Goal: Register for event/course

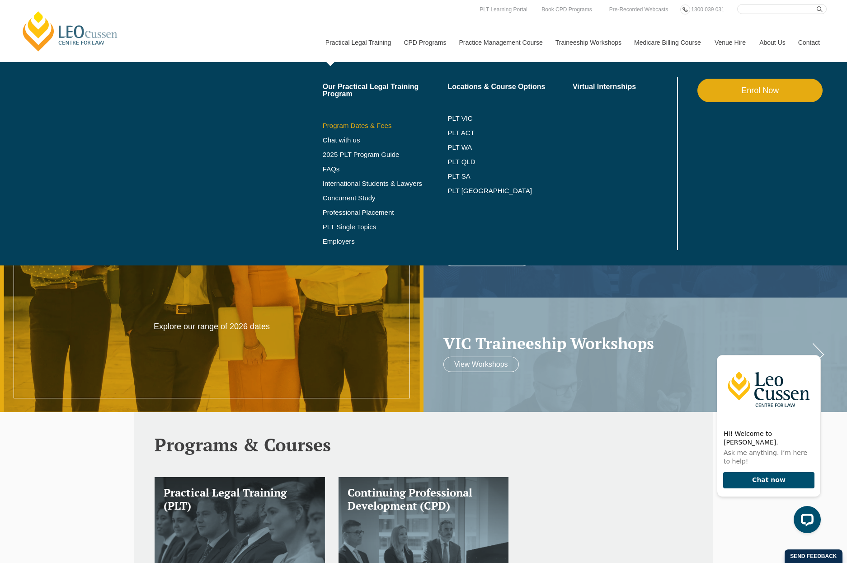
click at [348, 125] on link "Program Dates & Fees" at bounding box center [385, 125] width 125 height 7
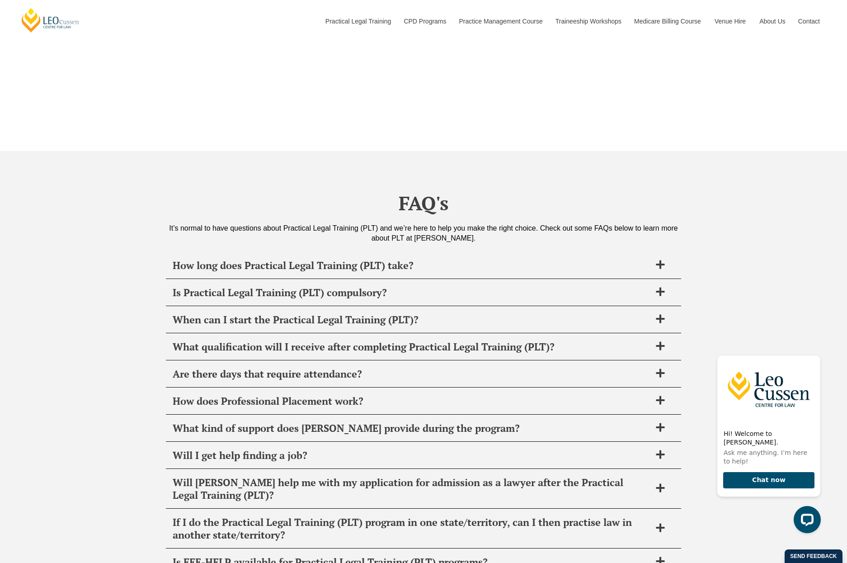
scroll to position [3344, 0]
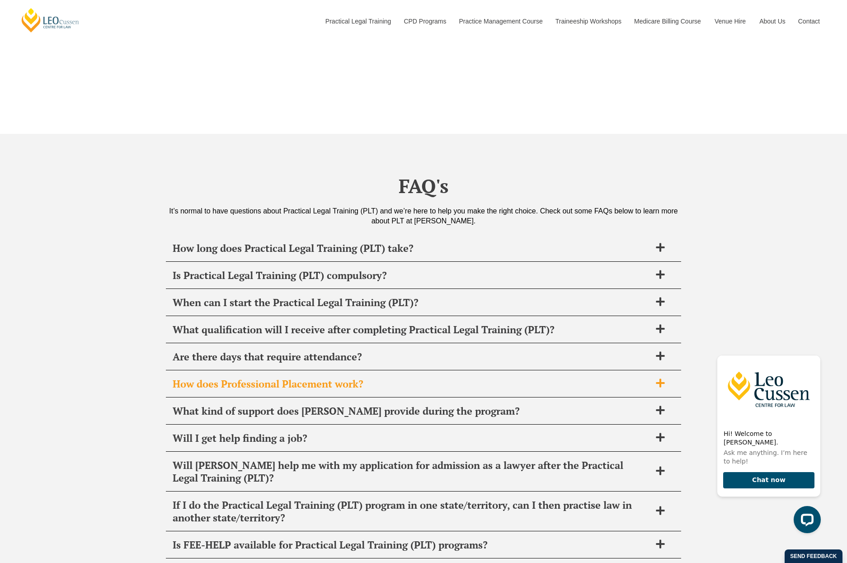
click at [224, 377] on span "How does Professional Placement work?" at bounding box center [412, 383] width 478 height 13
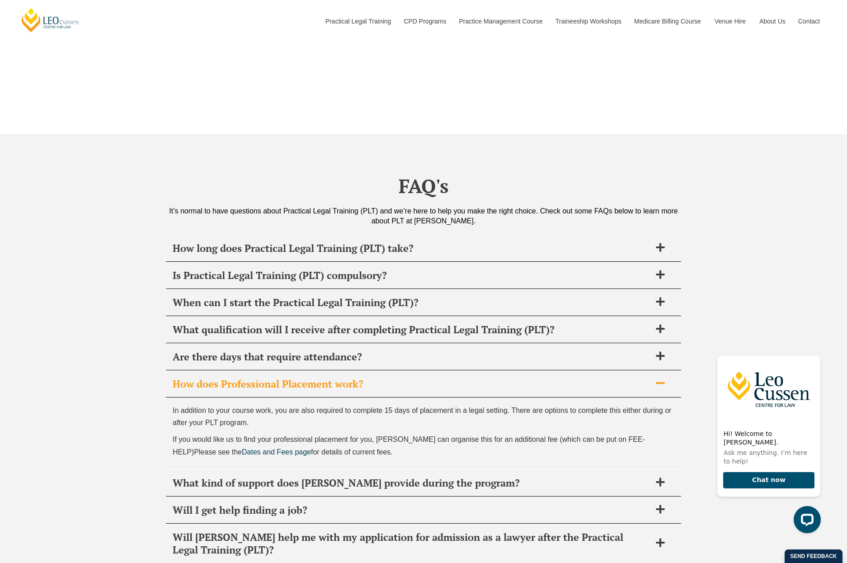
click at [224, 377] on span "How does Professional Placement work?" at bounding box center [412, 383] width 478 height 13
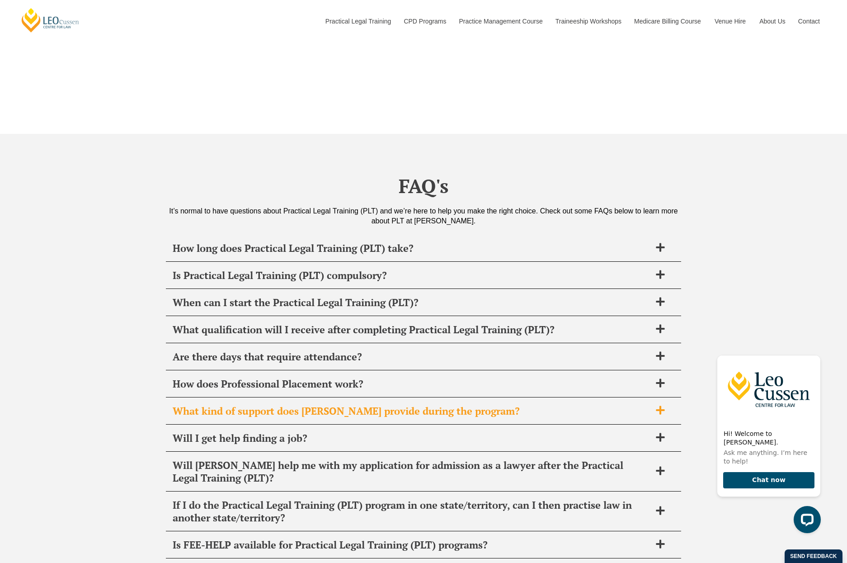
click at [225, 404] on span "What kind of support does Leo Cussen provide during the program?" at bounding box center [412, 410] width 478 height 13
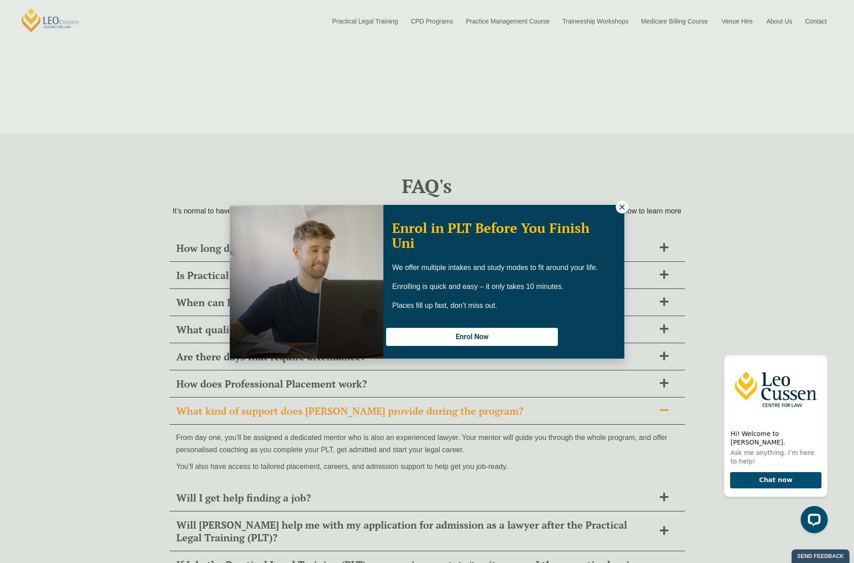
click at [225, 399] on div "Enrol in PLT Before You Finish Uni We offer multiple intakes and study modes to…" at bounding box center [427, 281] width 854 height 563
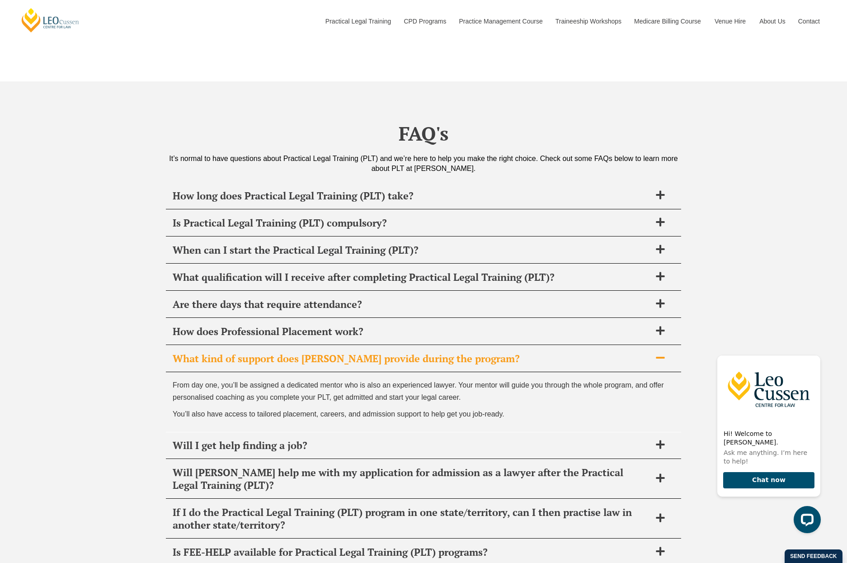
scroll to position [3569, 0]
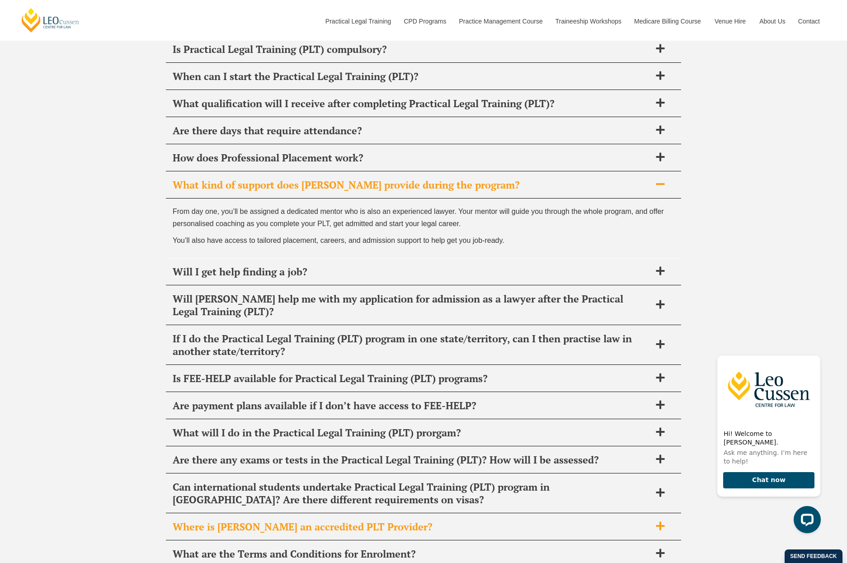
click at [380, 520] on span "Where is Leo Cussen an accredited PLT Provider?" at bounding box center [412, 526] width 478 height 13
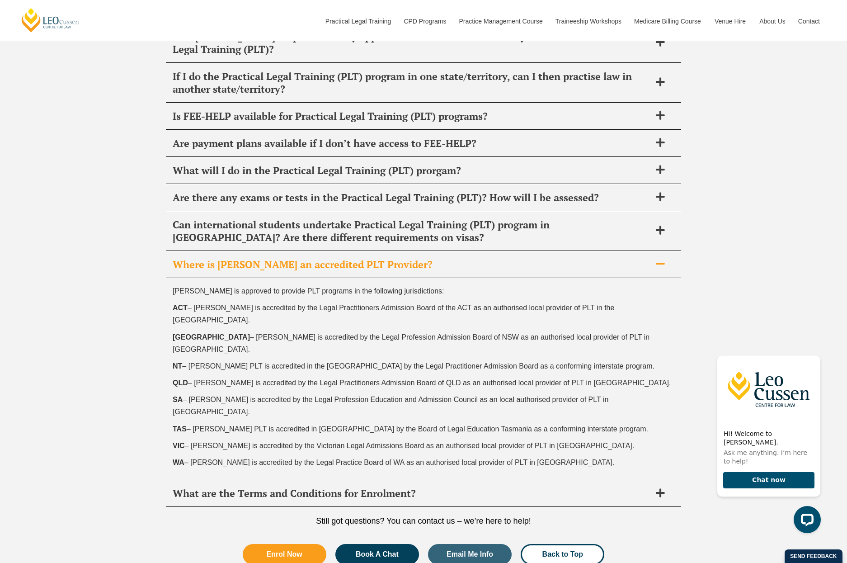
scroll to position [3931, 0]
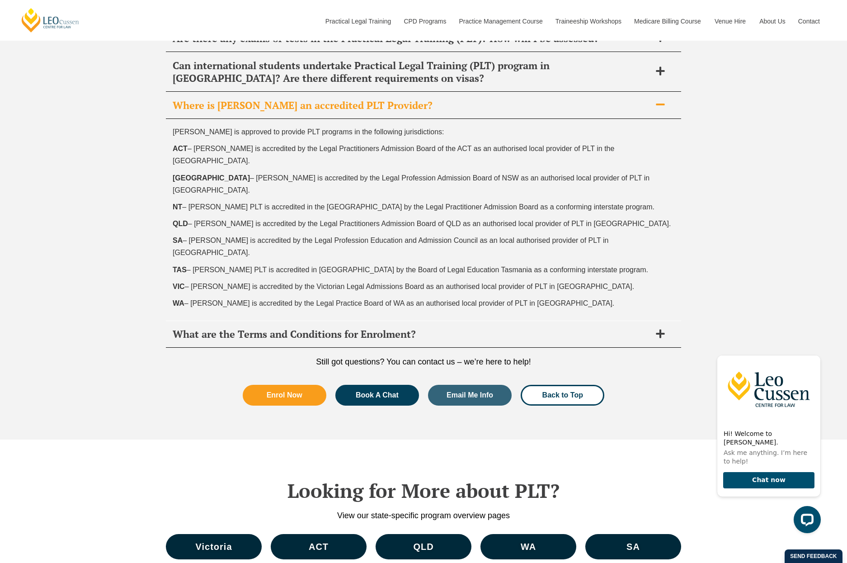
click at [659, 99] on icon at bounding box center [660, 104] width 10 height 10
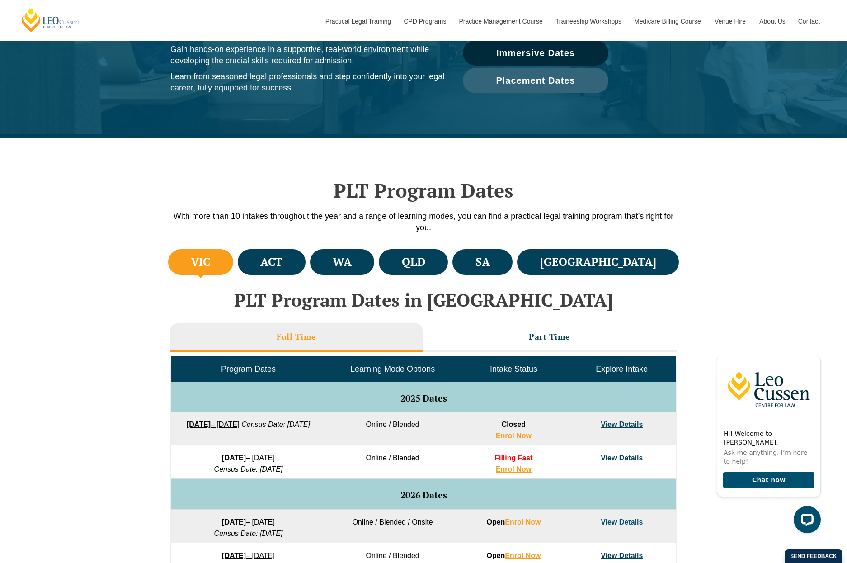
scroll to position [136, 0]
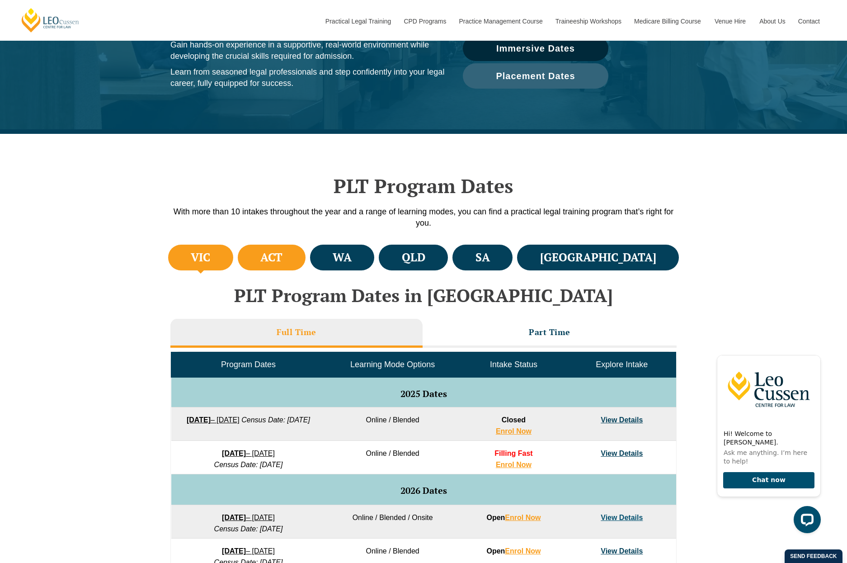
click at [282, 261] on h4 "ACT" at bounding box center [271, 257] width 22 height 15
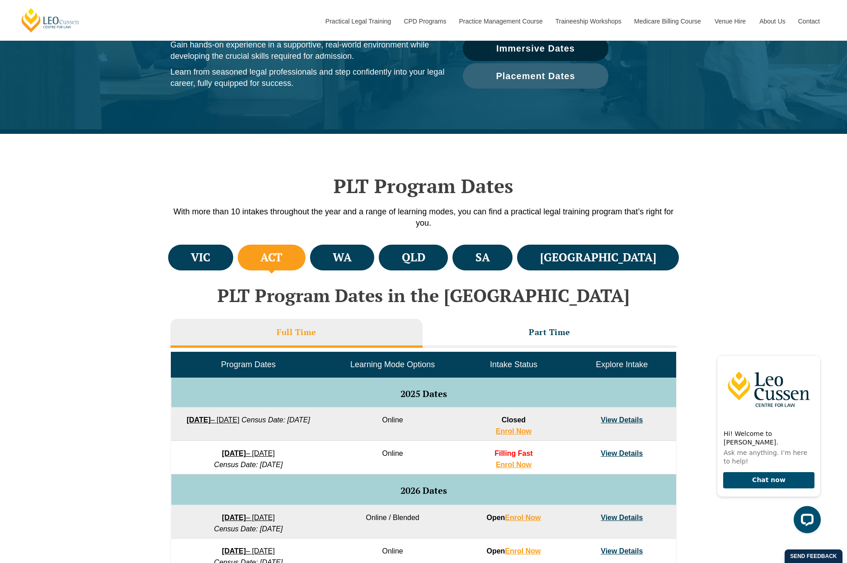
scroll to position [0, 0]
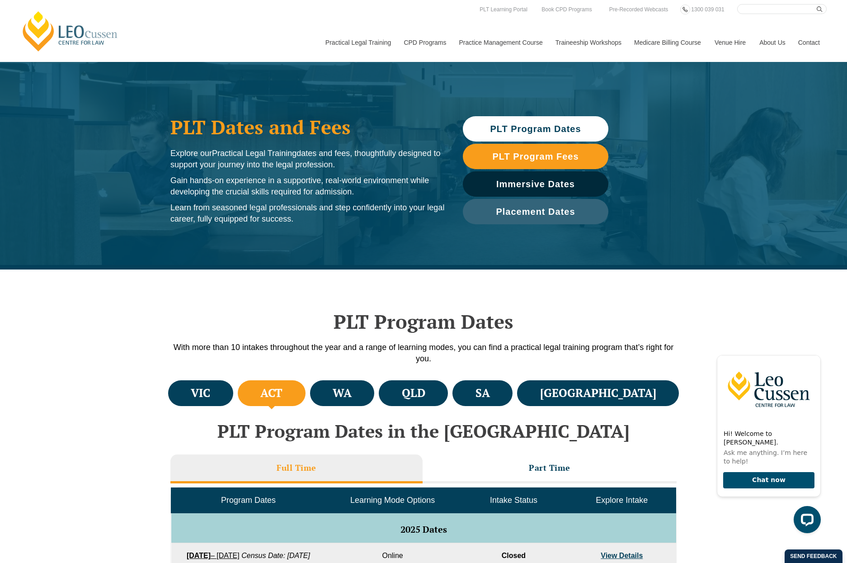
click at [527, 125] on span "PLT Program Dates" at bounding box center [535, 128] width 91 height 9
click at [72, 41] on link "[PERSON_NAME] Centre for Law" at bounding box center [70, 31] width 100 height 42
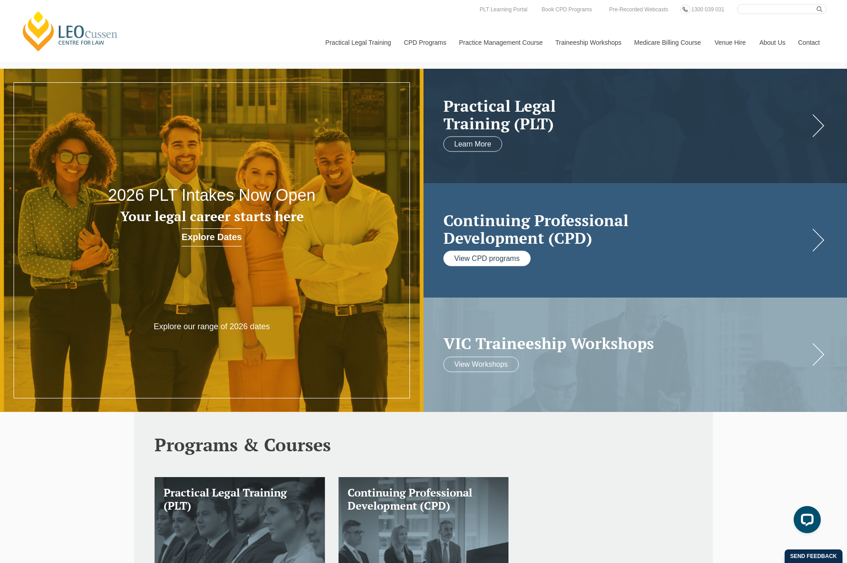
click at [501, 256] on link "View CPD programs" at bounding box center [486, 258] width 87 height 15
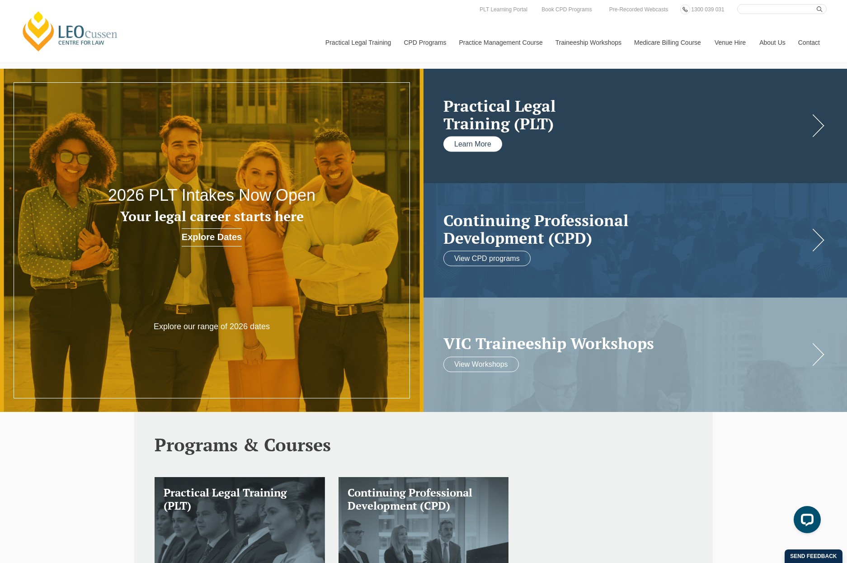
click at [480, 137] on link "Learn More" at bounding box center [472, 143] width 59 height 15
click at [751, 8] on input "Search here" at bounding box center [781, 9] width 89 height 10
type input "graduate diploma"
click at [816, 4] on button "submit" at bounding box center [821, 9] width 10 height 10
click at [819, 10] on icon "submit" at bounding box center [819, 9] width 6 height 6
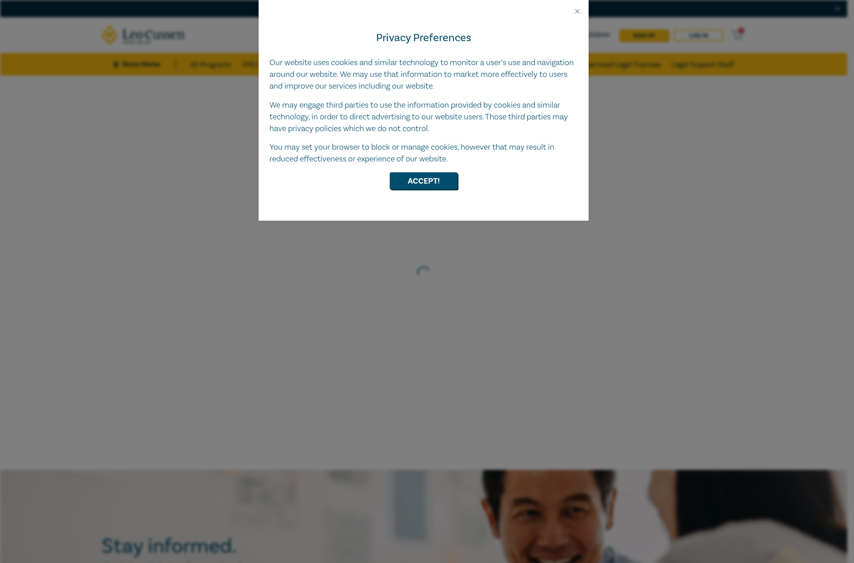
click at [417, 172] on div "Privacy Preferences Our website uses cookies and similar technology to monitor …" at bounding box center [423, 117] width 330 height 205
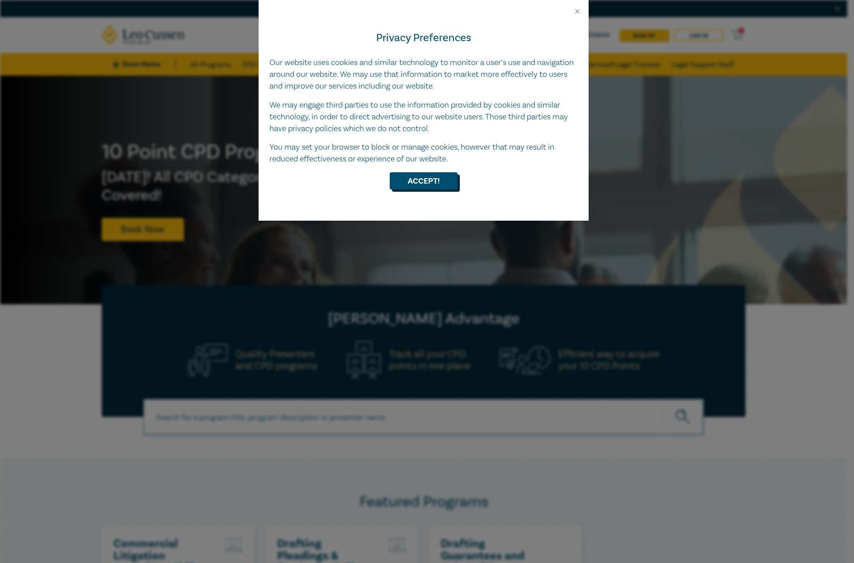
click at [430, 178] on button "Accept!" at bounding box center [423, 180] width 68 height 17
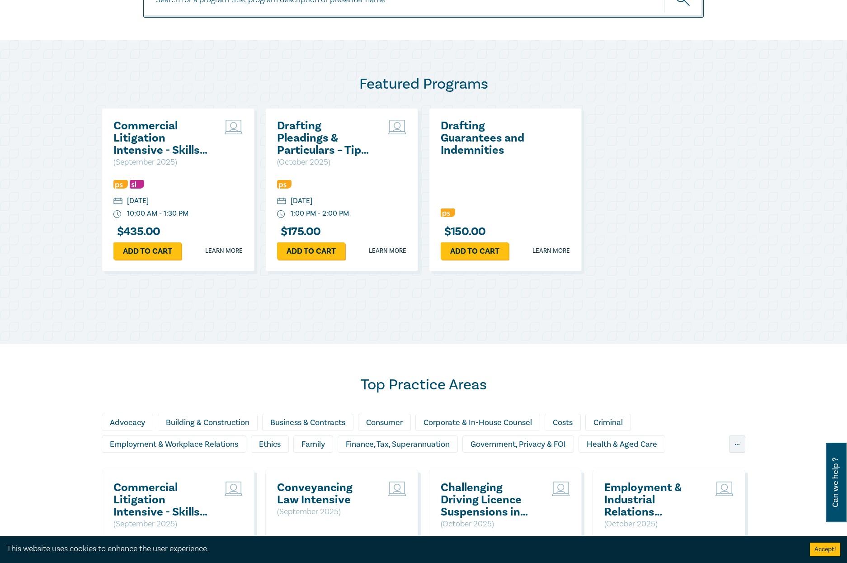
scroll to position [361, 0]
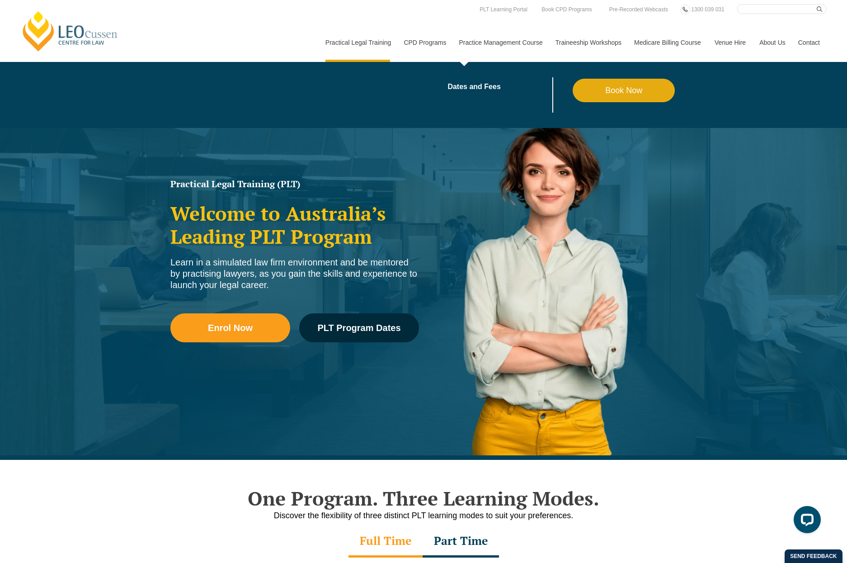
click at [503, 42] on link "Practice Management Course" at bounding box center [500, 42] width 96 height 39
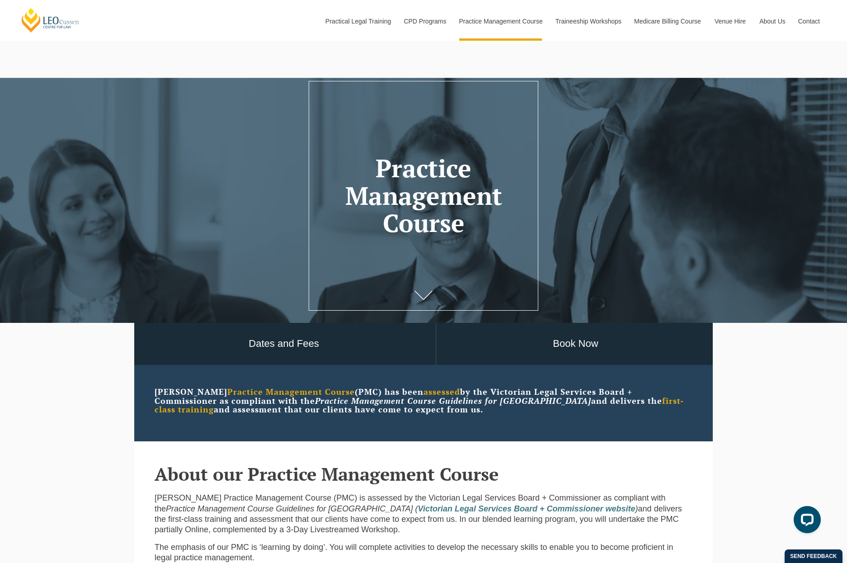
scroll to position [181, 0]
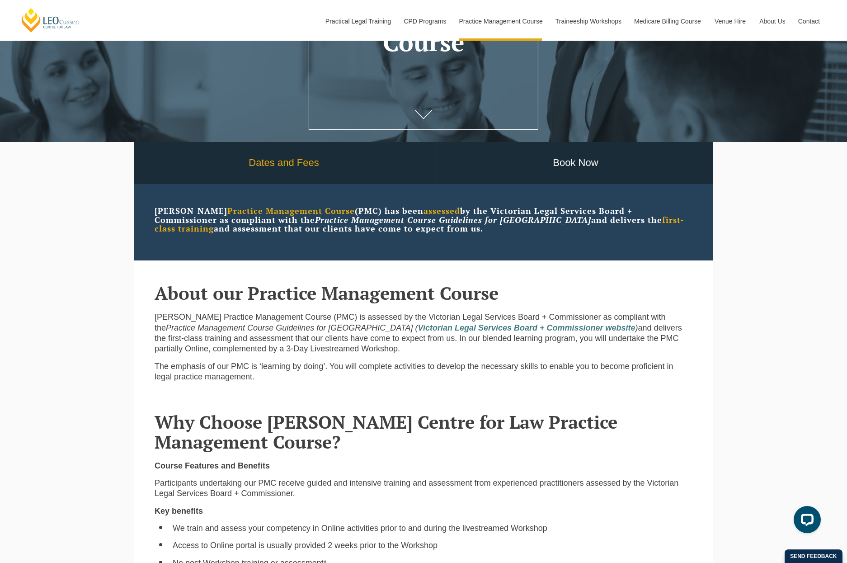
click at [342, 161] on link "Dates and Fees" at bounding box center [284, 163] width 304 height 42
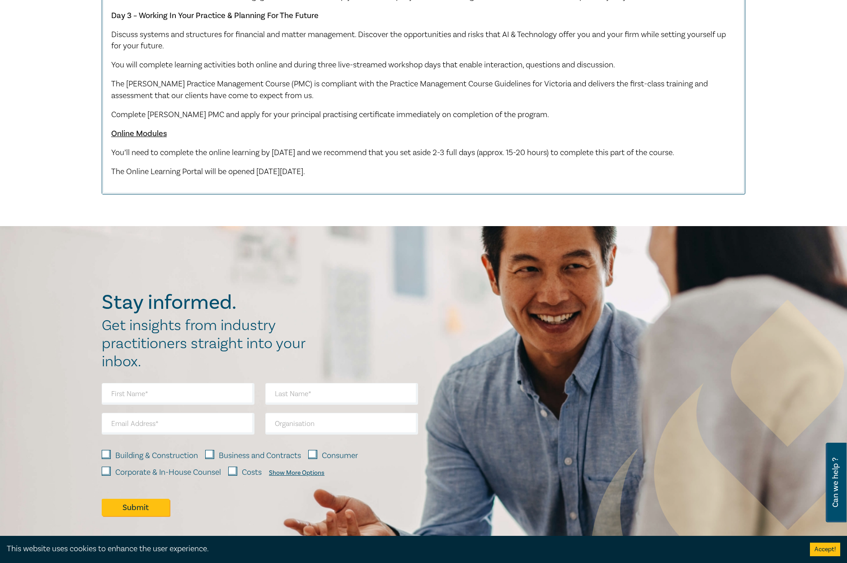
scroll to position [1310, 0]
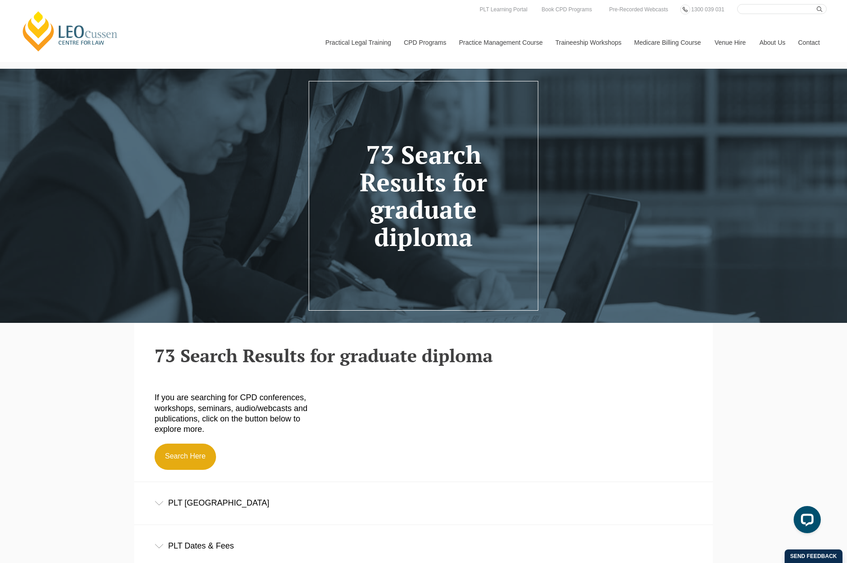
click at [756, 7] on input "Search here" at bounding box center [781, 9] width 89 height 10
type input "graduate diploma in legal practice"
click at [816, 4] on button "submit" at bounding box center [821, 9] width 10 height 10
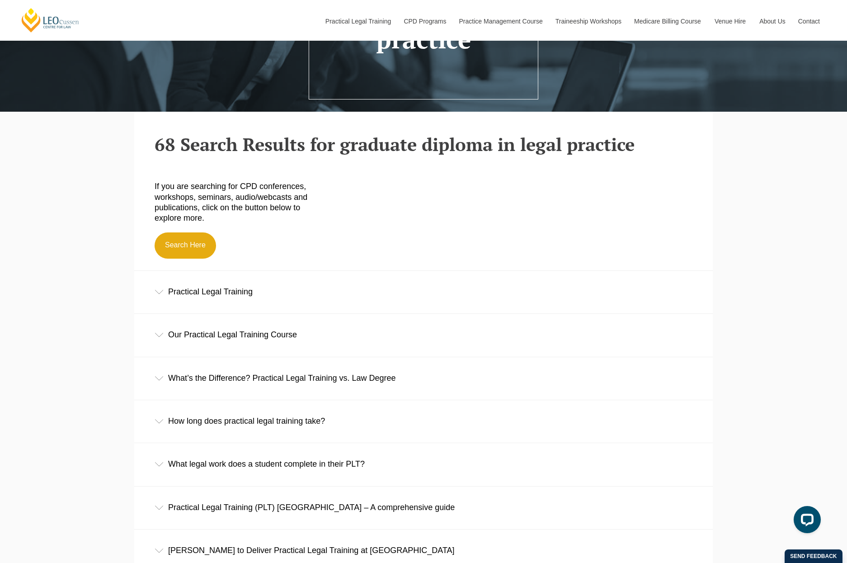
scroll to position [226, 0]
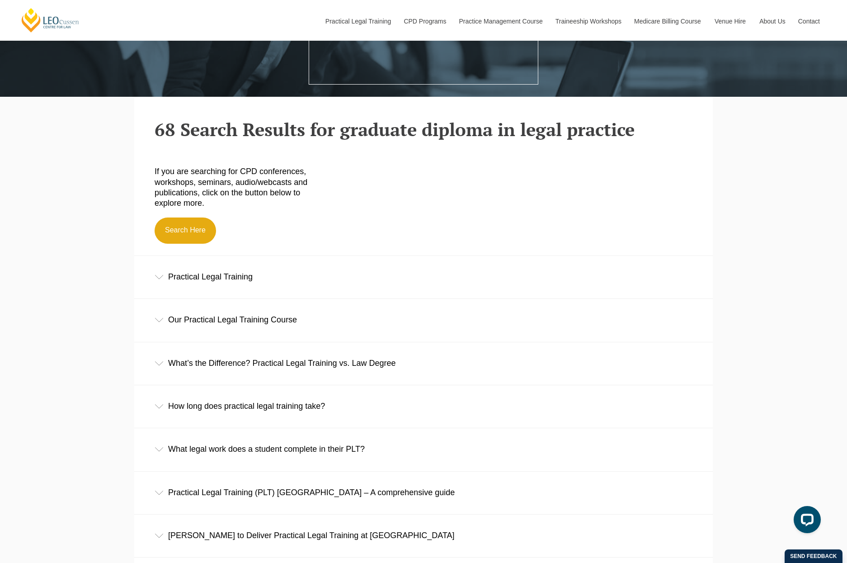
click at [295, 408] on div "How long does practical legal training take?" at bounding box center [423, 406] width 578 height 42
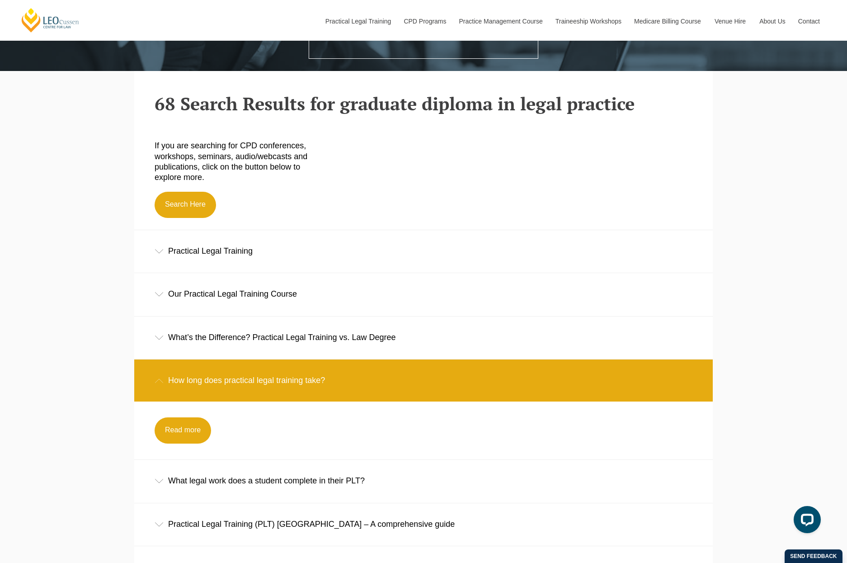
scroll to position [271, 0]
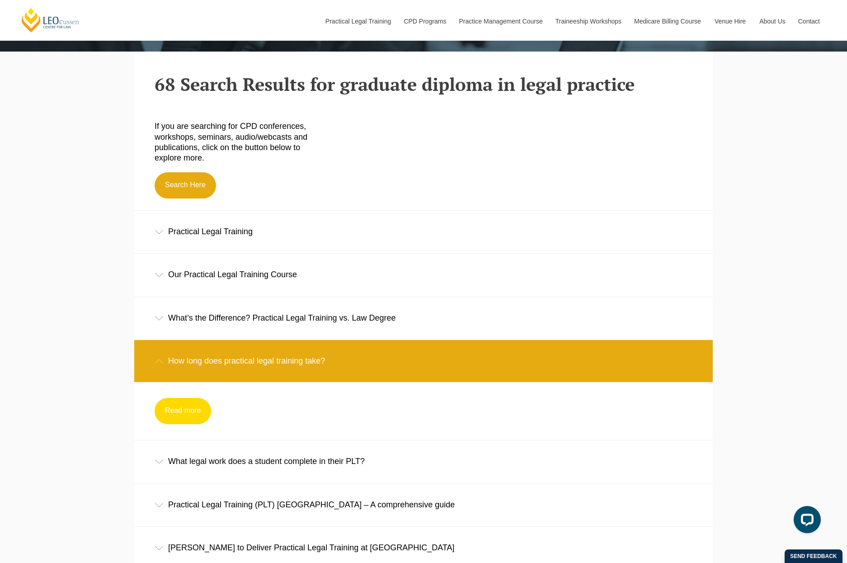
click at [195, 417] on link "Read more" at bounding box center [183, 411] width 56 height 26
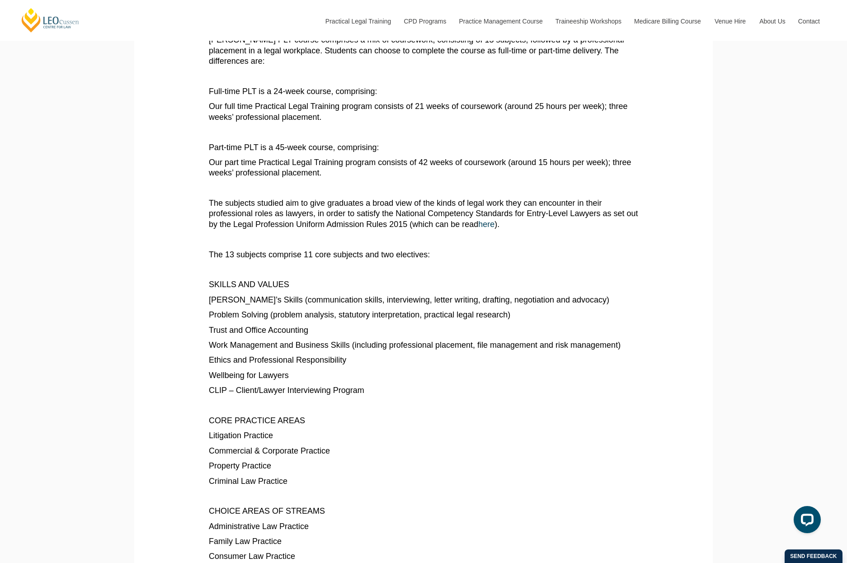
scroll to position [322, 0]
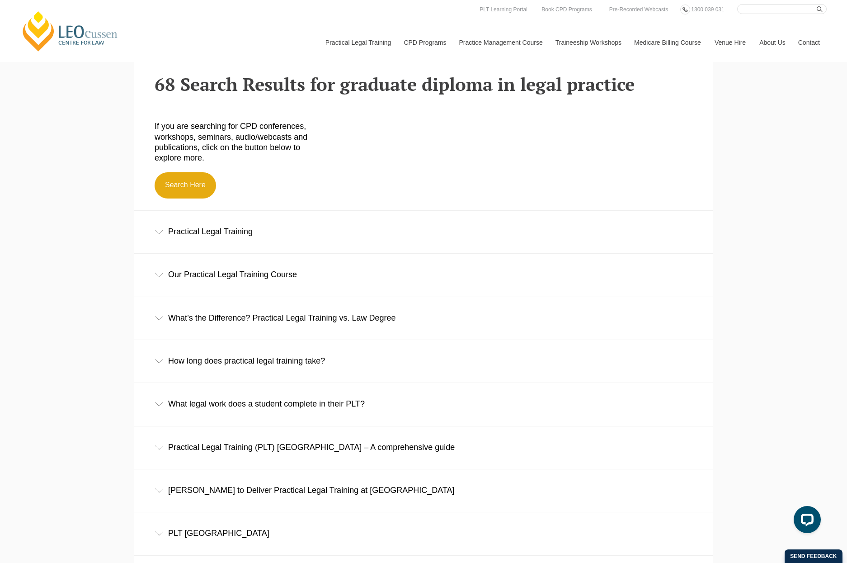
click at [310, 368] on div "How long does practical legal training take?" at bounding box center [423, 361] width 578 height 42
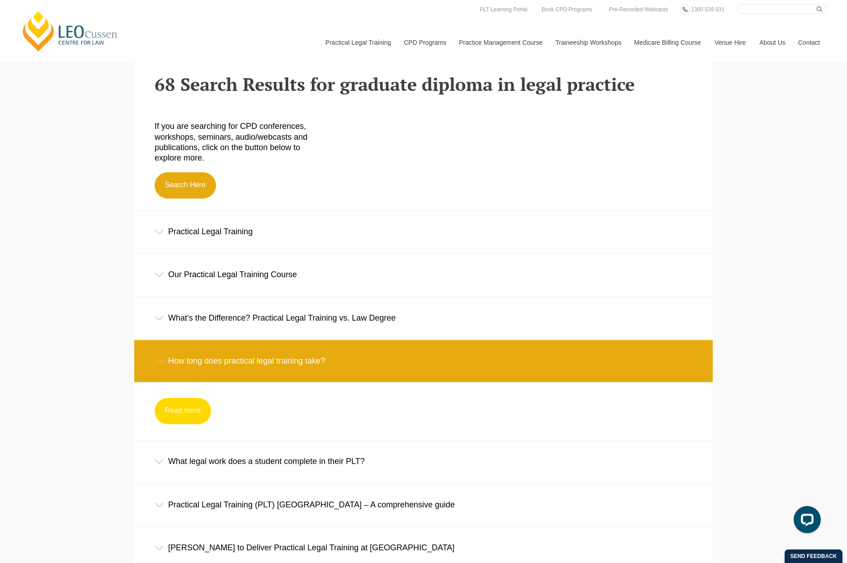
click at [183, 408] on link "Read more" at bounding box center [183, 411] width 56 height 26
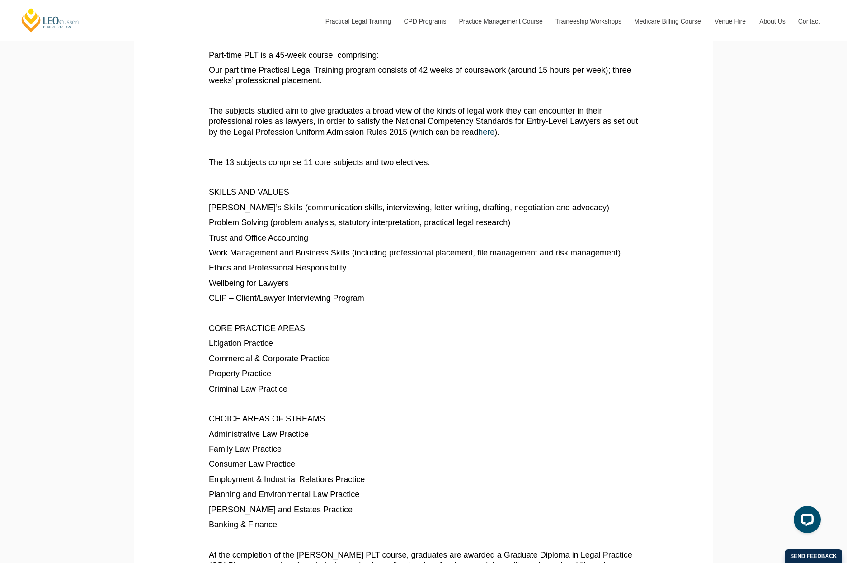
scroll to position [271, 0]
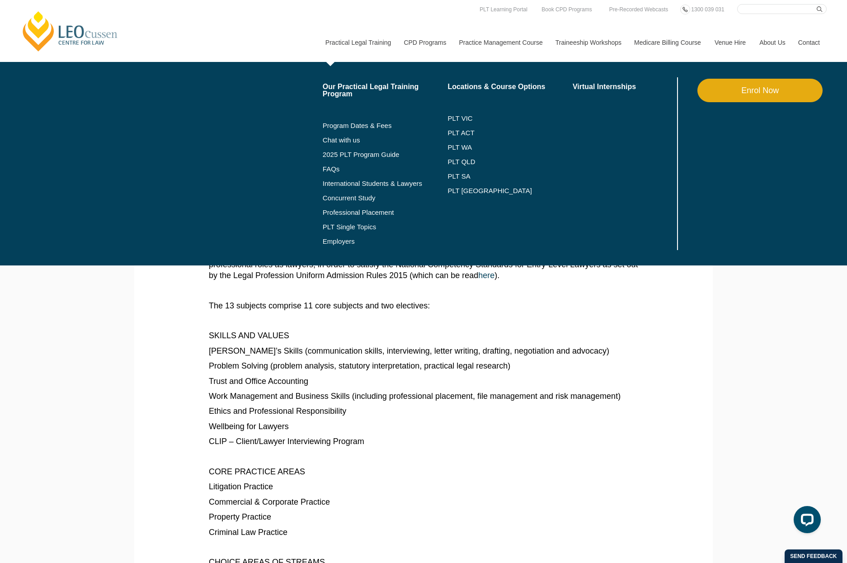
click at [369, 44] on link "Practical Legal Training" at bounding box center [358, 42] width 79 height 39
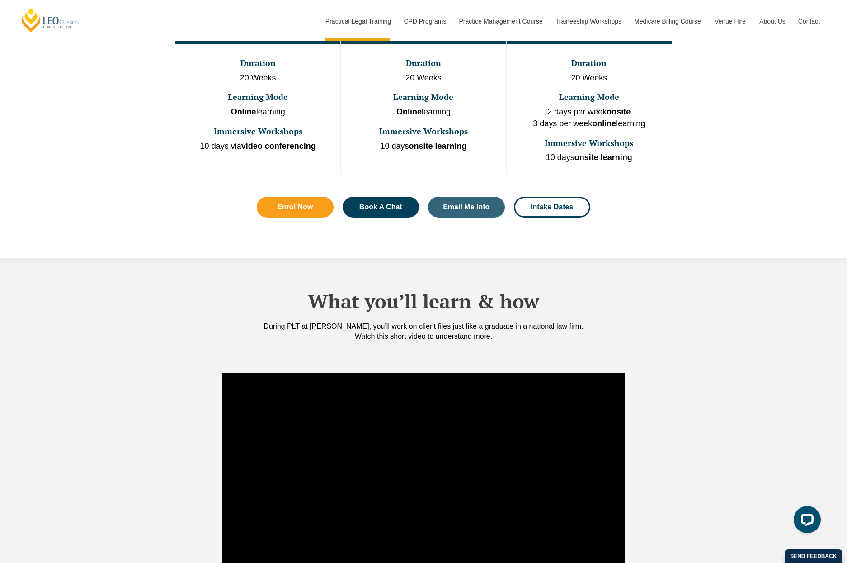
scroll to position [316, 0]
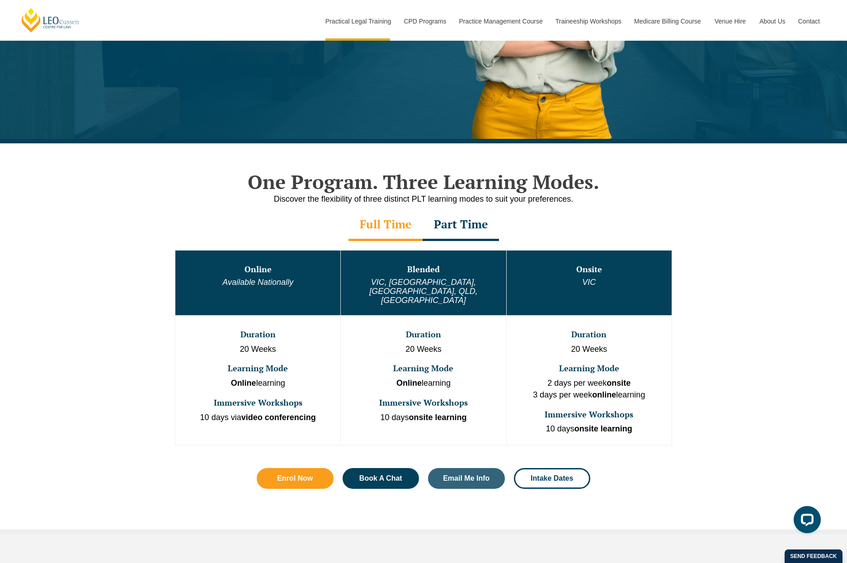
click at [395, 230] on div "Full Time" at bounding box center [385, 225] width 74 height 32
click at [459, 229] on div "Part Time" at bounding box center [460, 225] width 76 height 32
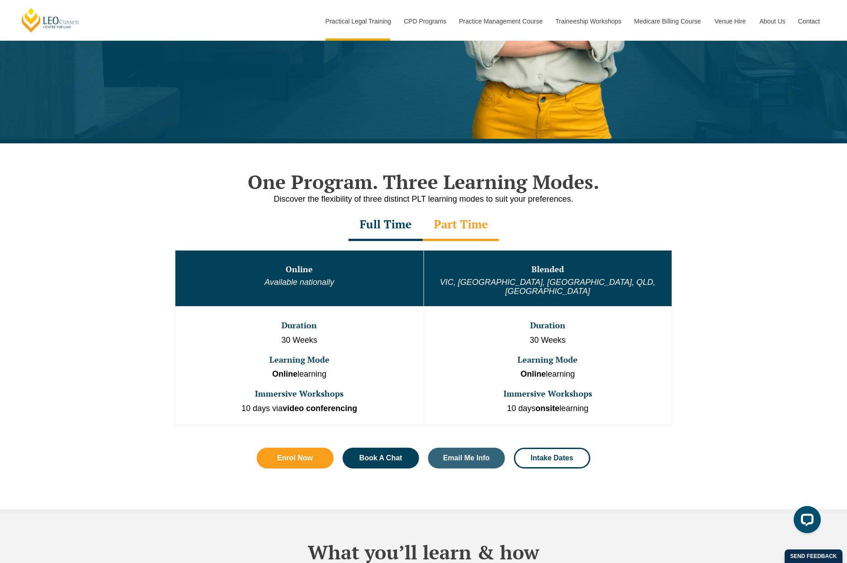
click at [378, 225] on div "Full Time" at bounding box center [385, 225] width 74 height 32
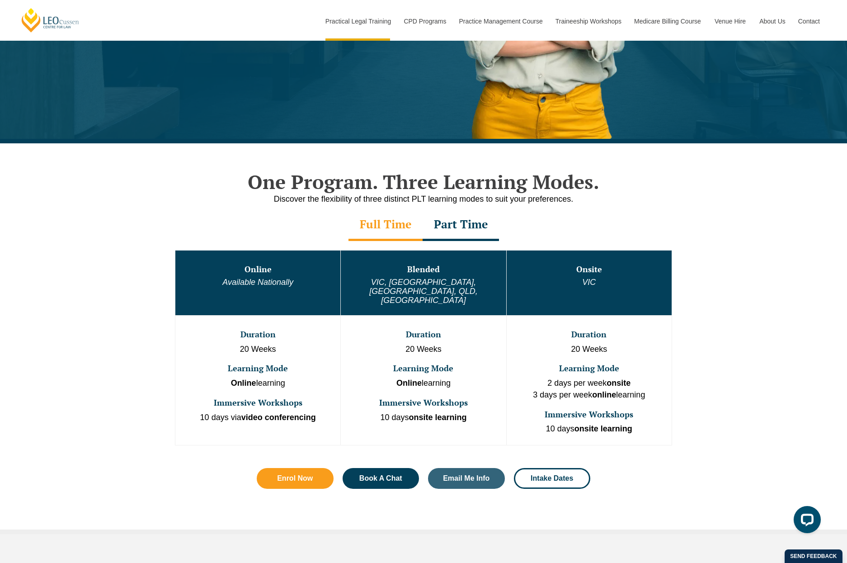
scroll to position [45, 0]
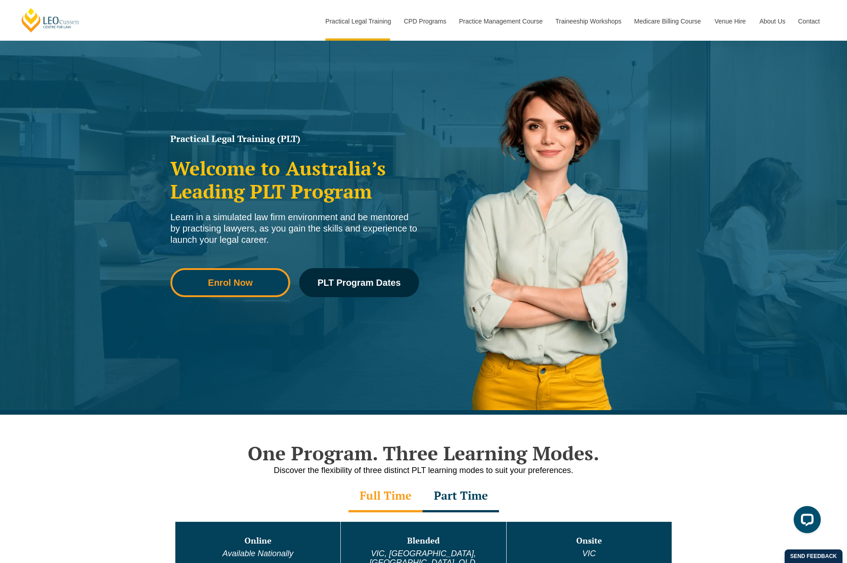
click at [241, 282] on span "Enrol Now" at bounding box center [230, 282] width 45 height 9
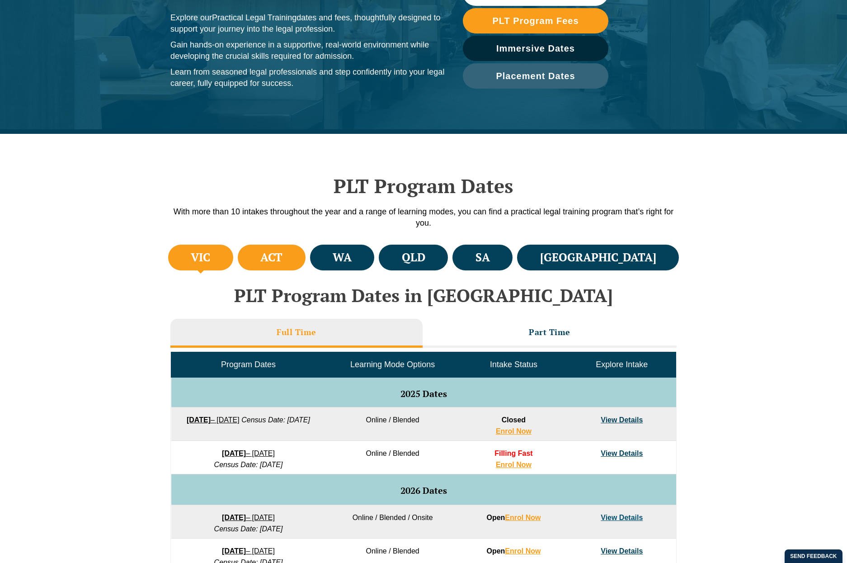
click at [282, 256] on h4 "ACT" at bounding box center [271, 257] width 22 height 15
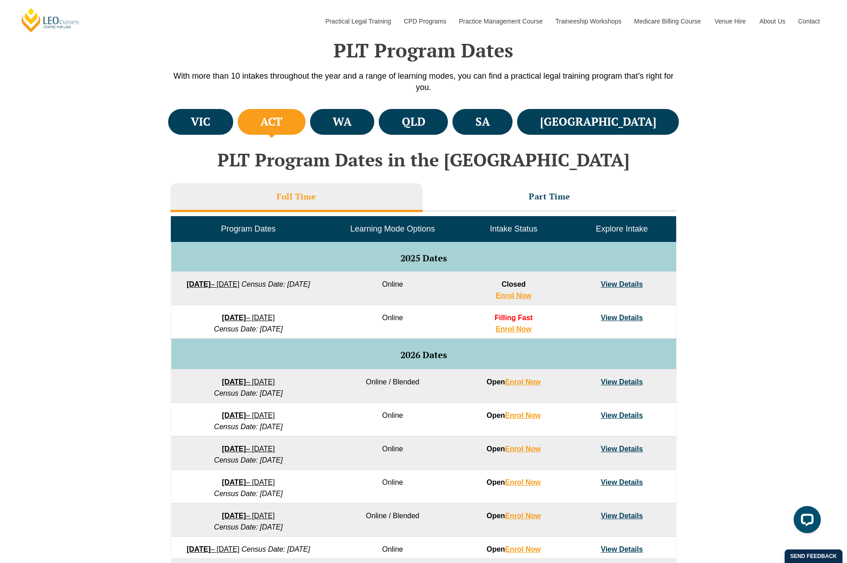
click at [282, 122] on h4 "ACT" at bounding box center [271, 121] width 22 height 15
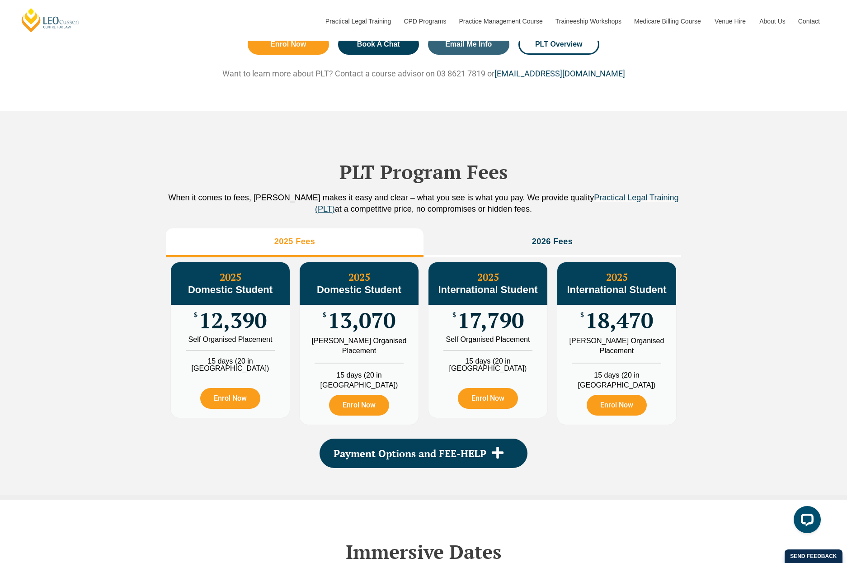
scroll to position [994, 0]
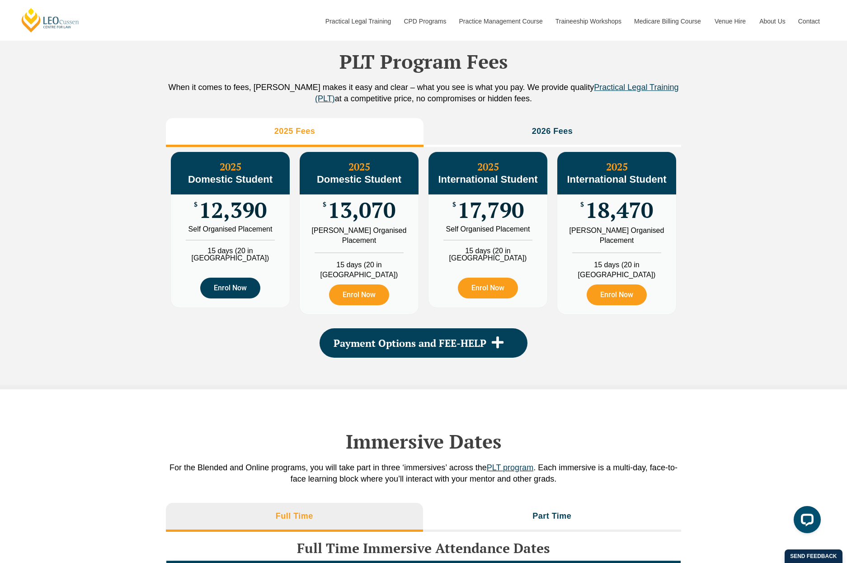
click at [236, 291] on link "Enrol Now" at bounding box center [230, 287] width 60 height 21
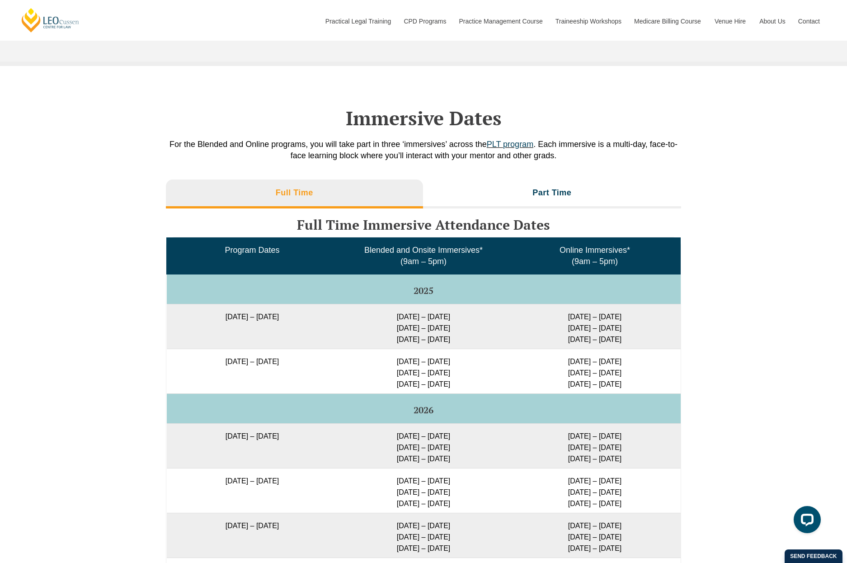
scroll to position [1310, 0]
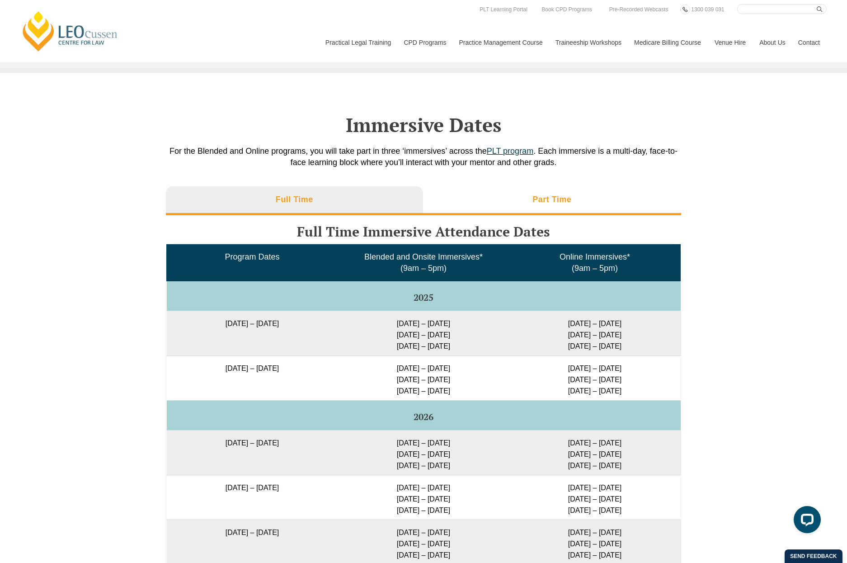
click at [555, 196] on h3 "Part Time" at bounding box center [551, 199] width 39 height 10
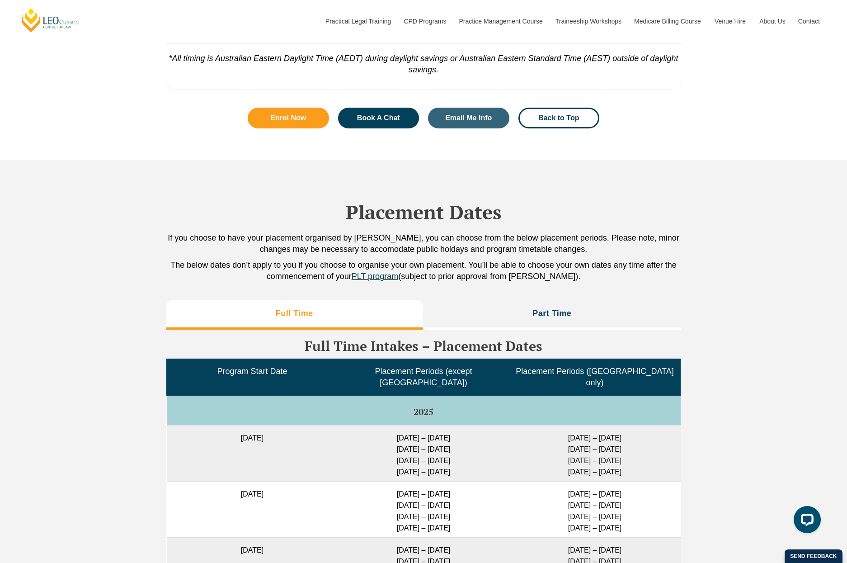
scroll to position [1852, 0]
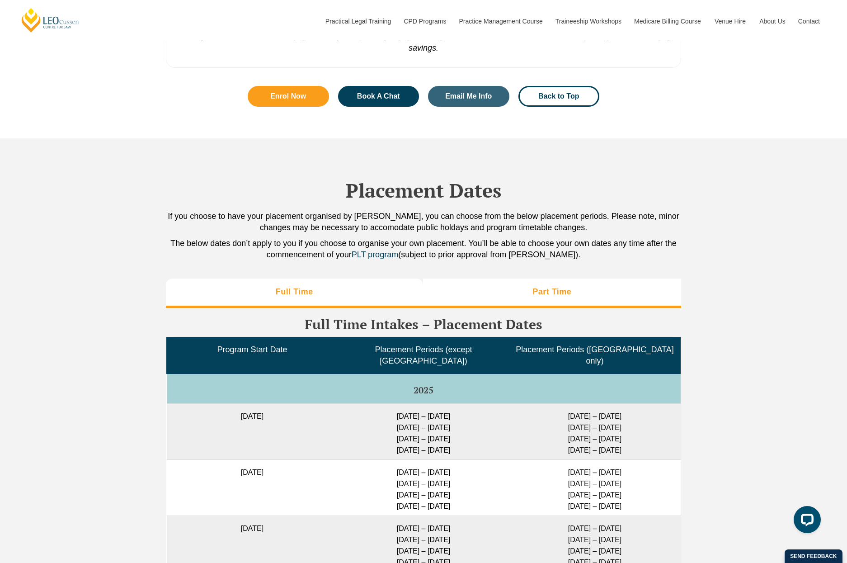
click at [561, 300] on li "Part Time" at bounding box center [552, 292] width 258 height 29
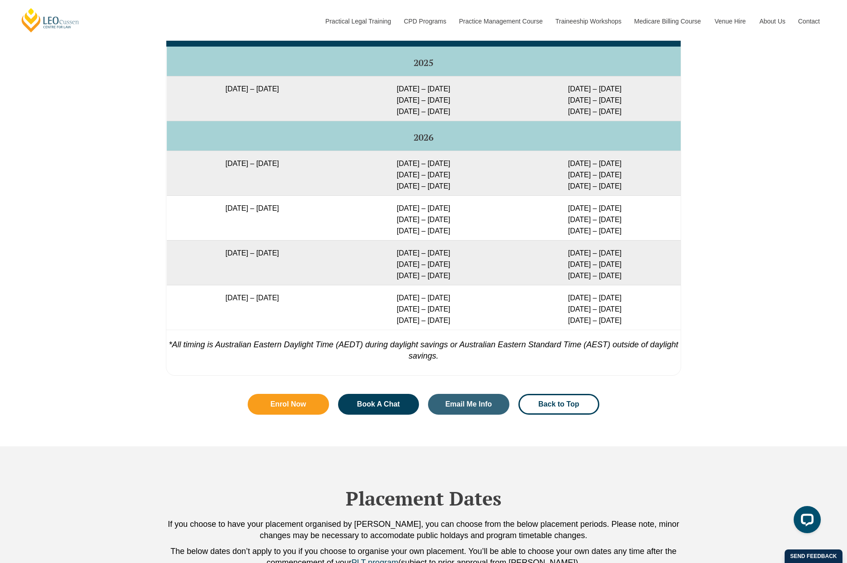
scroll to position [1536, 0]
